Goal: Task Accomplishment & Management: Use online tool/utility

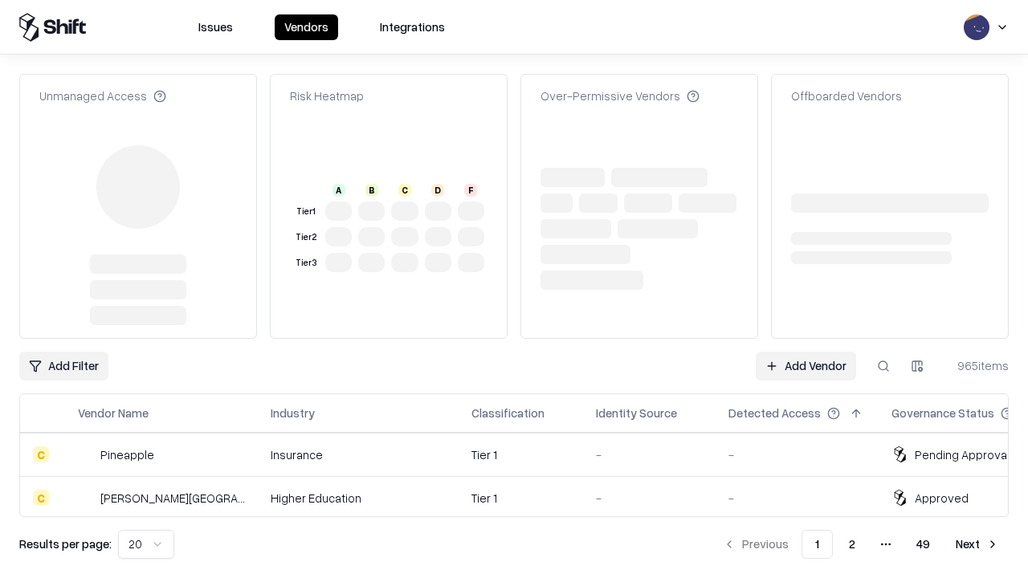
click at [805, 352] on link "Add Vendor" at bounding box center [805, 366] width 100 height 29
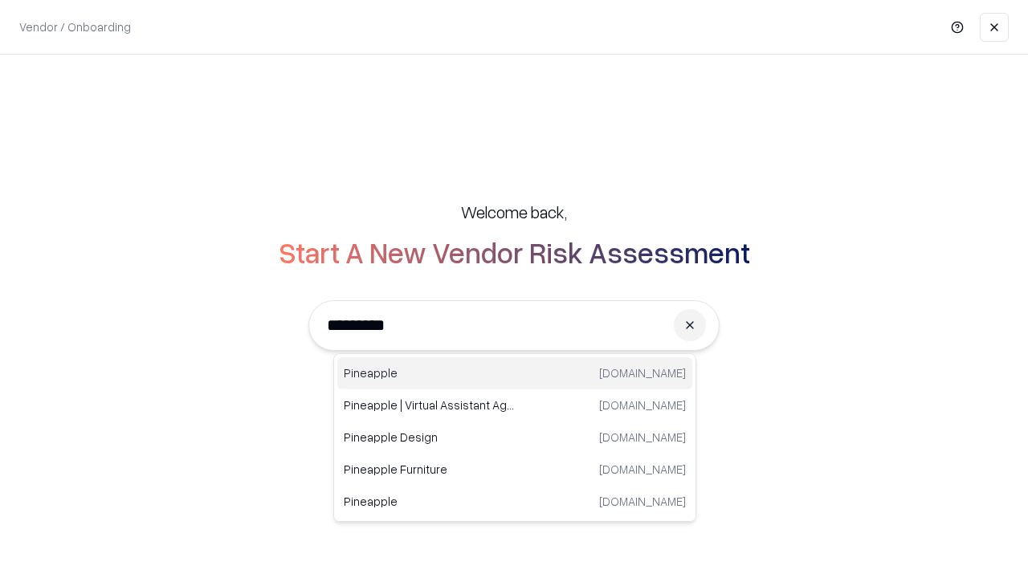
click at [515, 373] on div "Pineapple [DOMAIN_NAME]" at bounding box center [514, 373] width 355 height 32
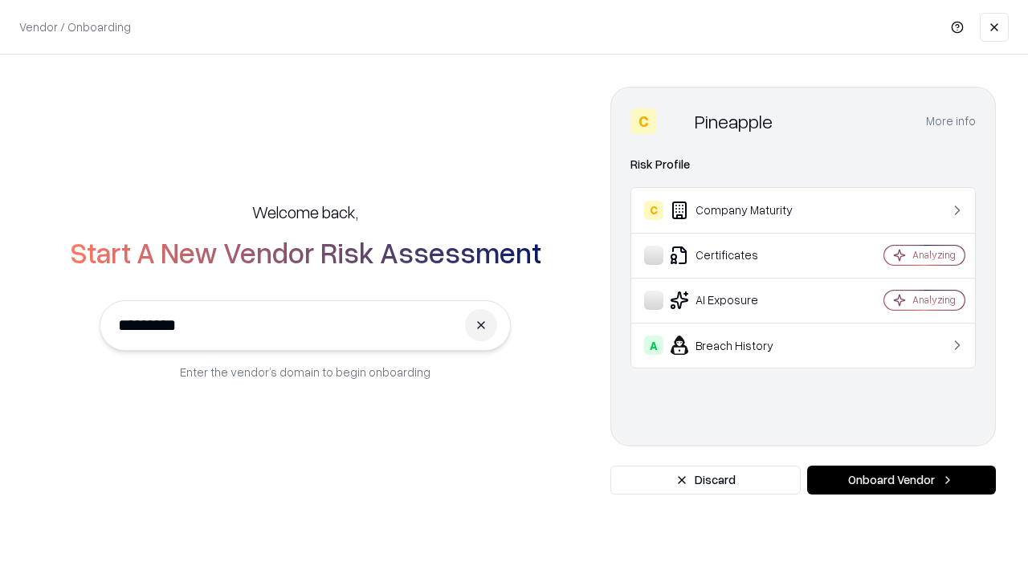
type input "*********"
click at [901, 480] on button "Onboard Vendor" at bounding box center [901, 480] width 189 height 29
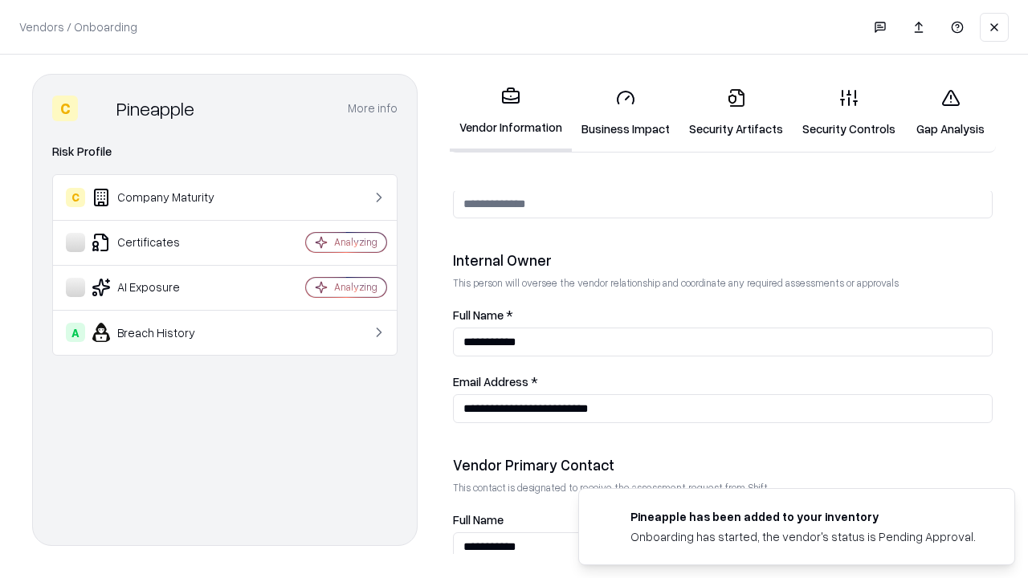
scroll to position [832, 0]
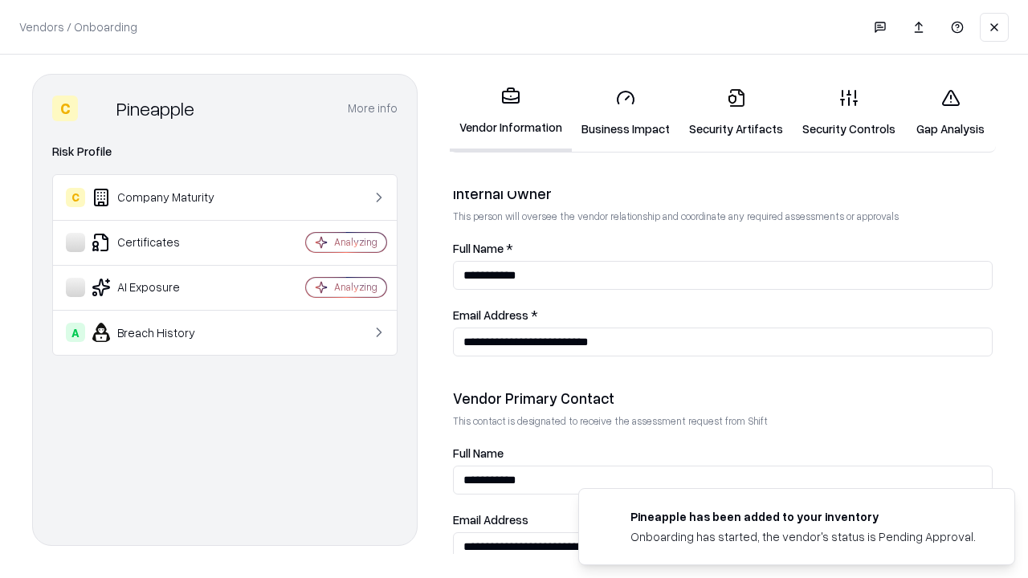
click at [735, 112] on link "Security Artifacts" at bounding box center [735, 112] width 113 height 75
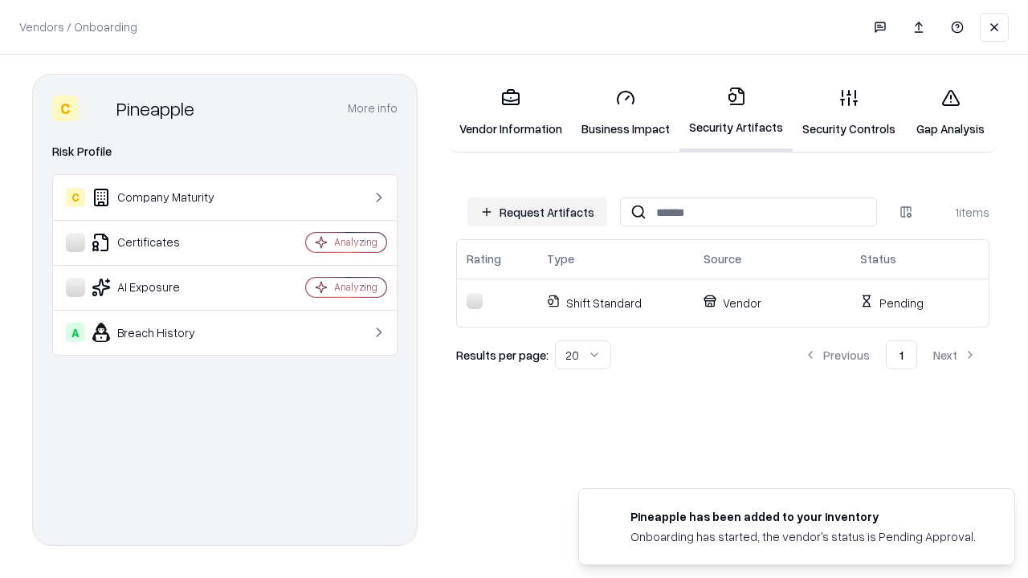
click at [537, 212] on button "Request Artifacts" at bounding box center [537, 211] width 140 height 29
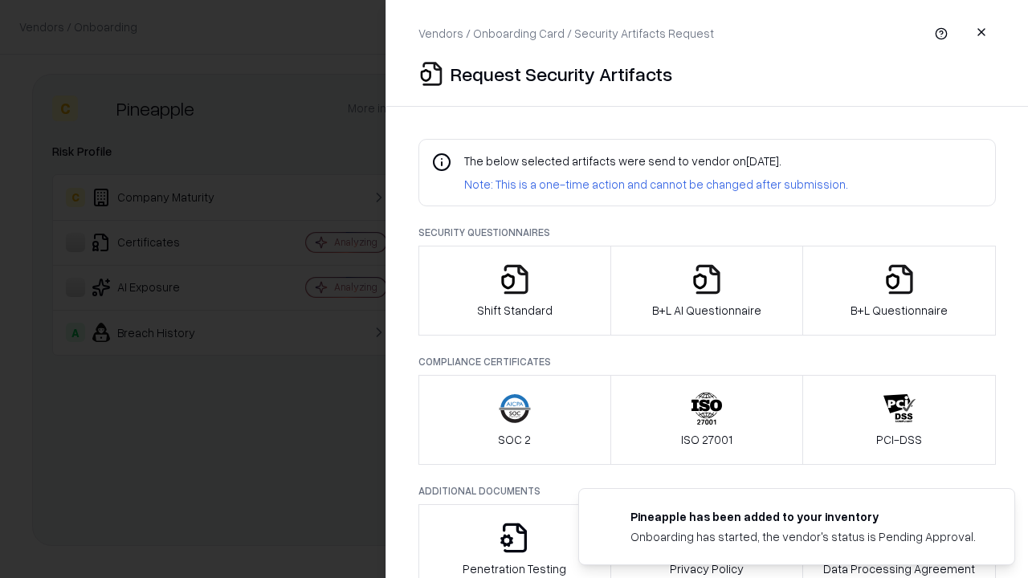
click at [898, 291] on icon "button" at bounding box center [899, 279] width 32 height 32
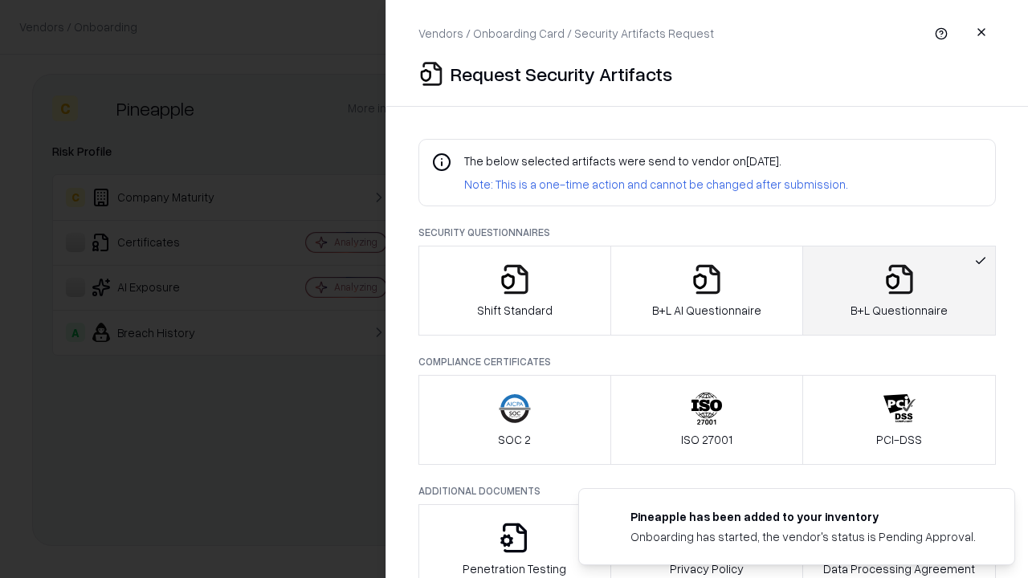
click at [706, 291] on icon "button" at bounding box center [706, 279] width 32 height 32
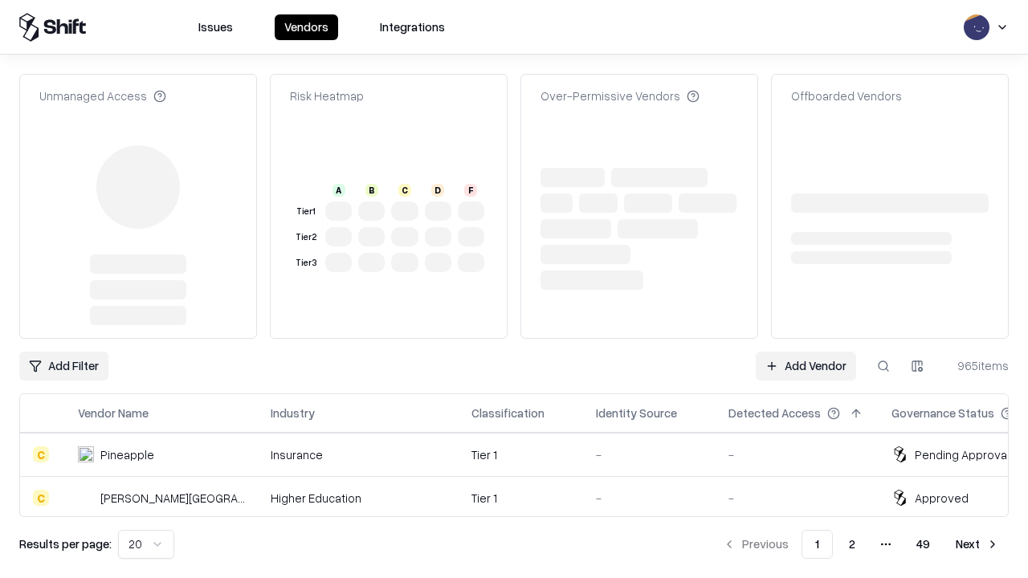
click at [805, 352] on link "Add Vendor" at bounding box center [805, 366] width 100 height 29
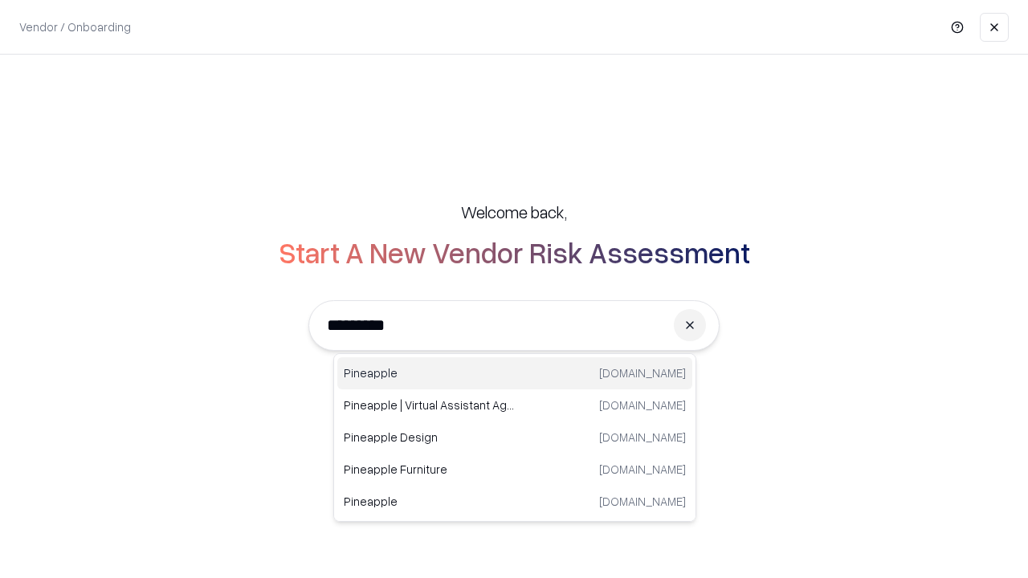
click at [515, 373] on div "Pineapple [DOMAIN_NAME]" at bounding box center [514, 373] width 355 height 32
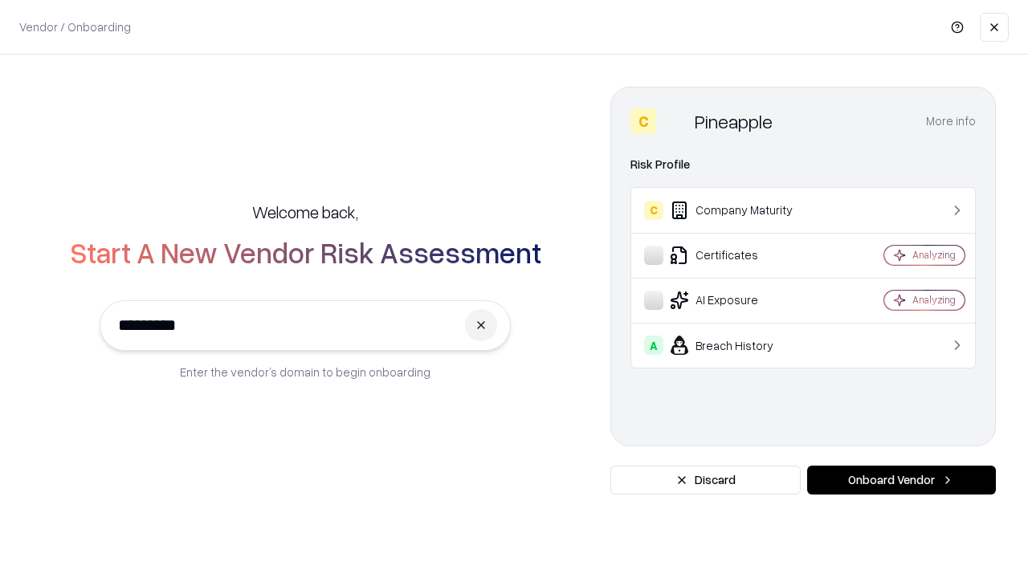
type input "*********"
click at [901, 480] on button "Onboard Vendor" at bounding box center [901, 480] width 189 height 29
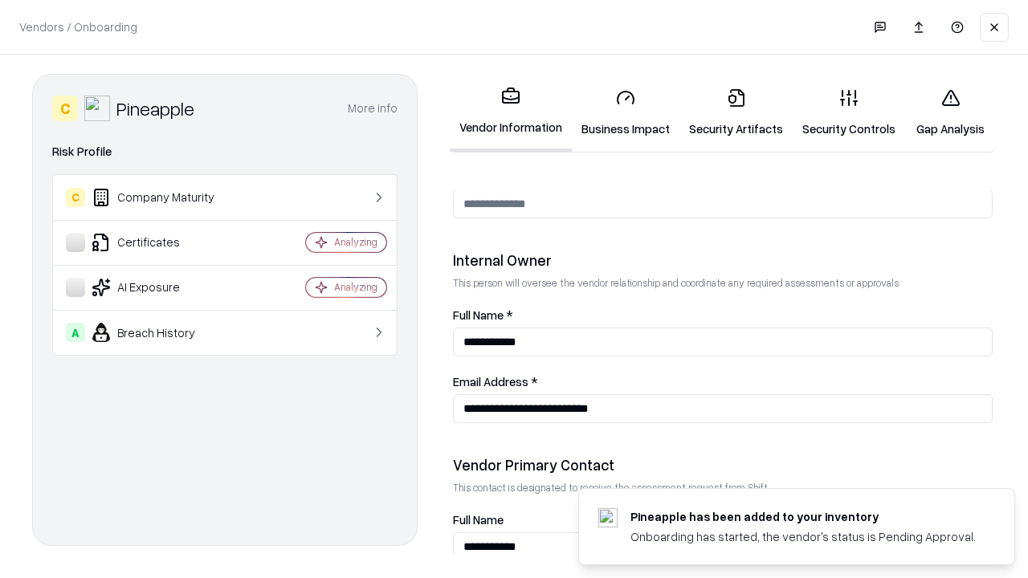
scroll to position [832, 0]
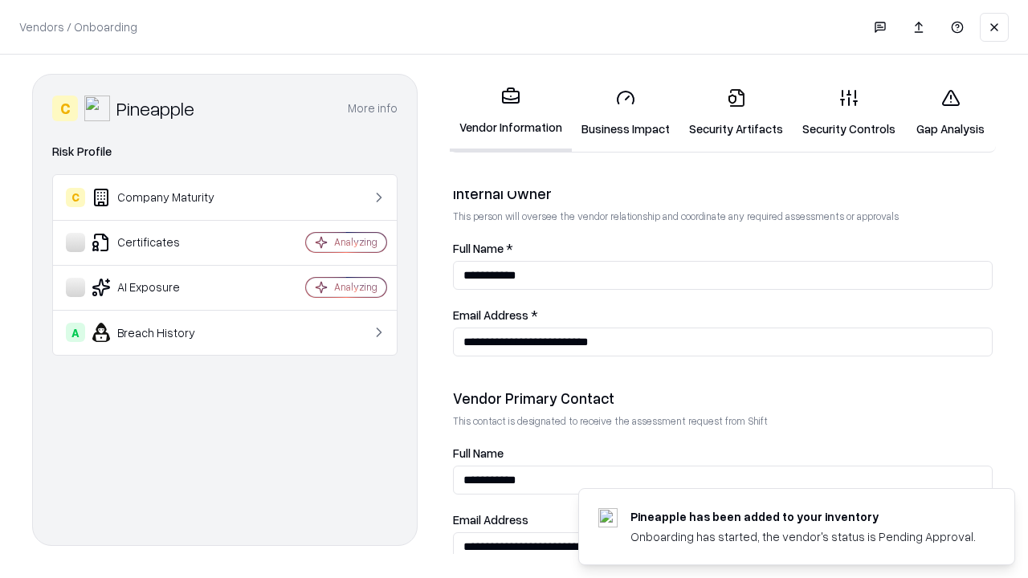
click at [950, 112] on link "Gap Analysis" at bounding box center [950, 112] width 91 height 75
